Goal: Ask a question

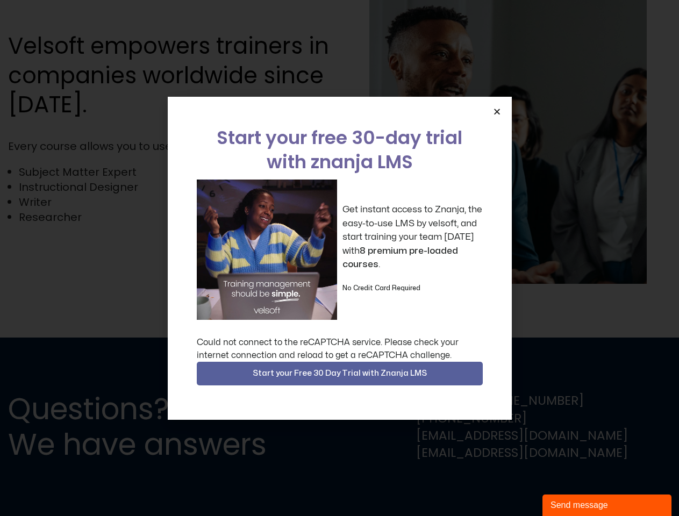
click at [339, 258] on div "Get instant access to Znanja, the easy-to-use LMS by velsoft, and start trainin…" at bounding box center [340, 249] width 286 height 140
click at [497, 111] on icon "Close" at bounding box center [497, 111] width 8 height 8
click at [340, 373] on div "Questions? We have answers Toll Free: [PHONE_NUMBER] [PHONE_NUMBER] [EMAIL_ADDR…" at bounding box center [339, 426] width 679 height 178
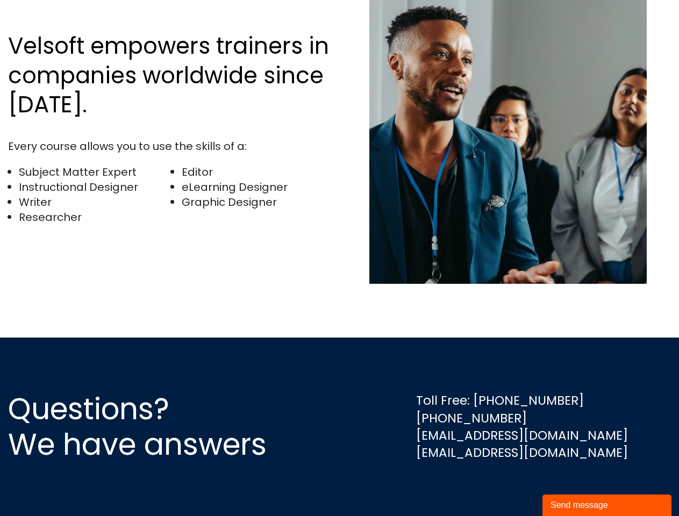
click at [607, 505] on div "Send message" at bounding box center [606, 505] width 113 height 13
